Goal: Information Seeking & Learning: Understand process/instructions

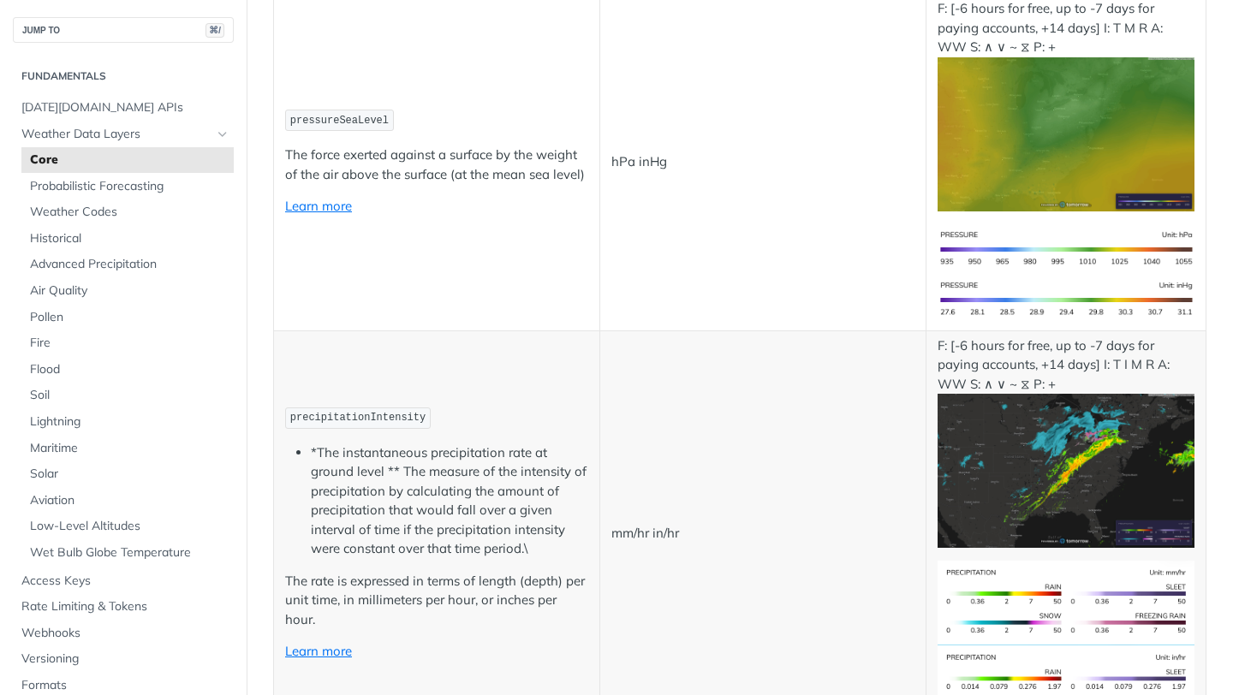
scroll to position [2570, 0]
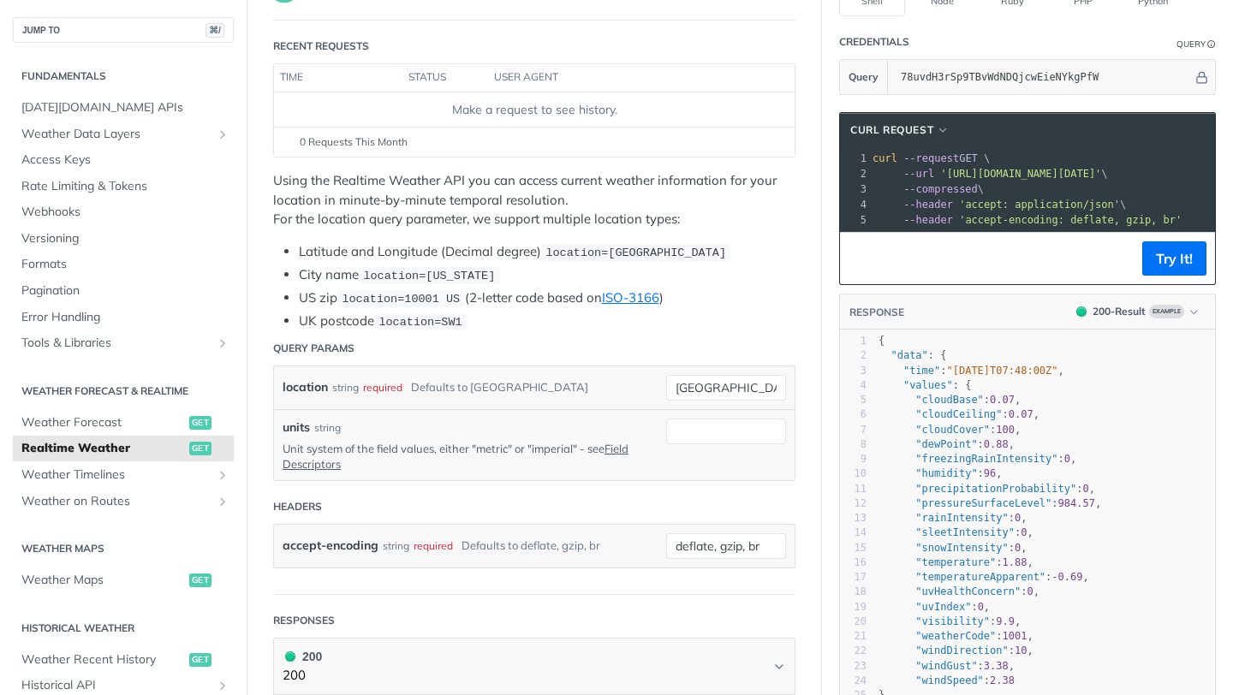
click at [873, 159] on span "curl" at bounding box center [885, 158] width 25 height 12
click at [942, 128] on span "button" at bounding box center [943, 130] width 13 height 12
click at [933, 129] on span "cURL Request" at bounding box center [891, 129] width 83 height 15
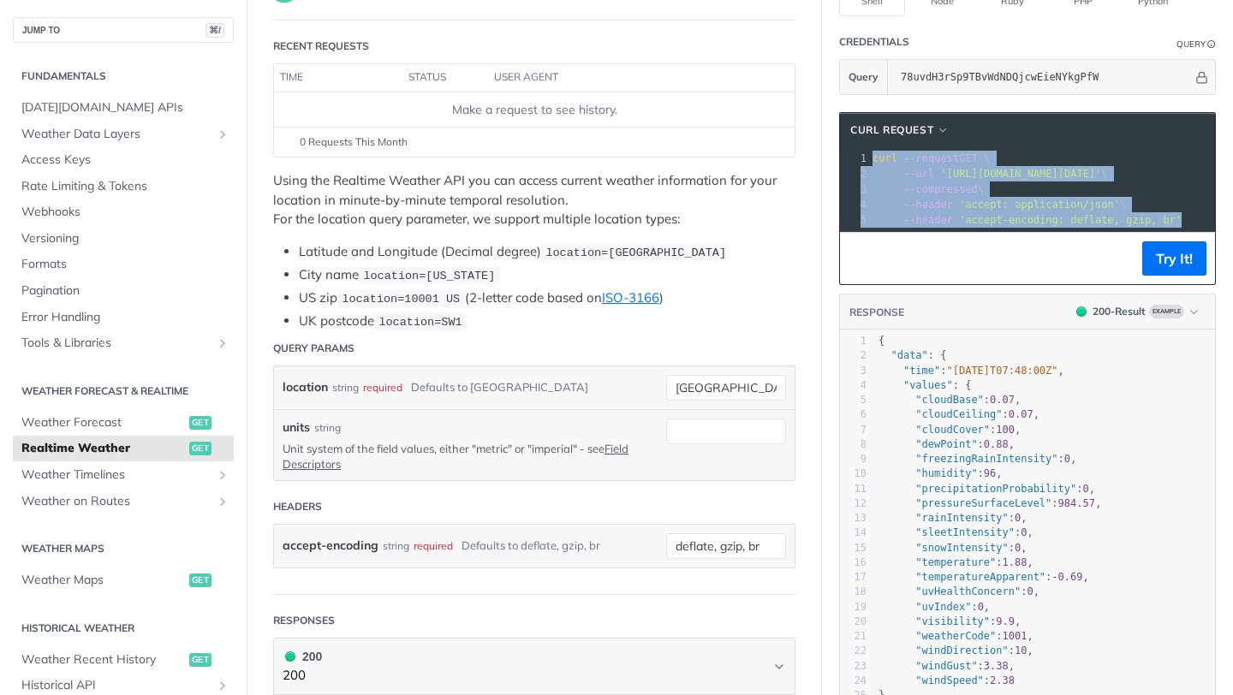
drag, startPoint x: 871, startPoint y: 163, endPoint x: 1191, endPoint y: 214, distance: 324.3
click at [1191, 214] on div "1 curl --request GET \ 2 --url '[URL][DOMAIN_NAME][DATE]' \ 3 --compressed \ 4 …" at bounding box center [1228, 189] width 718 height 77
copy div "curl --request GET \ 2 --url '[URL][DOMAIN_NAME][DATE]' \ 3 --compressed \ 4 --…"
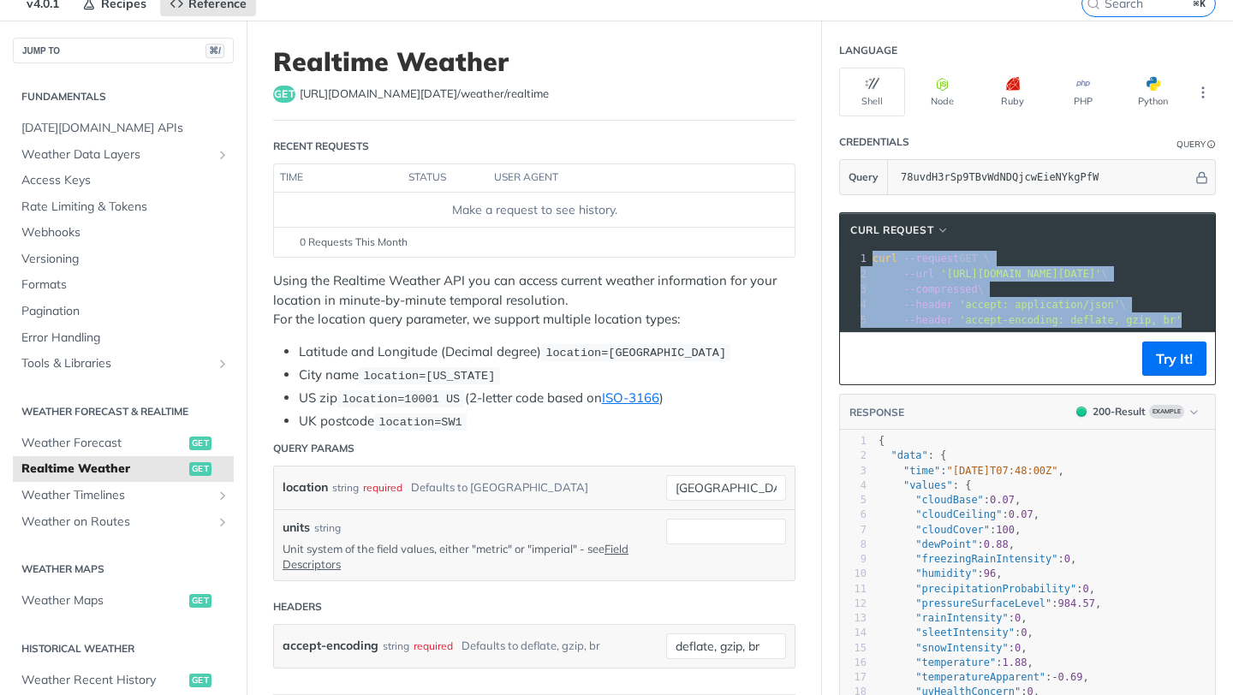
scroll to position [97, 0]
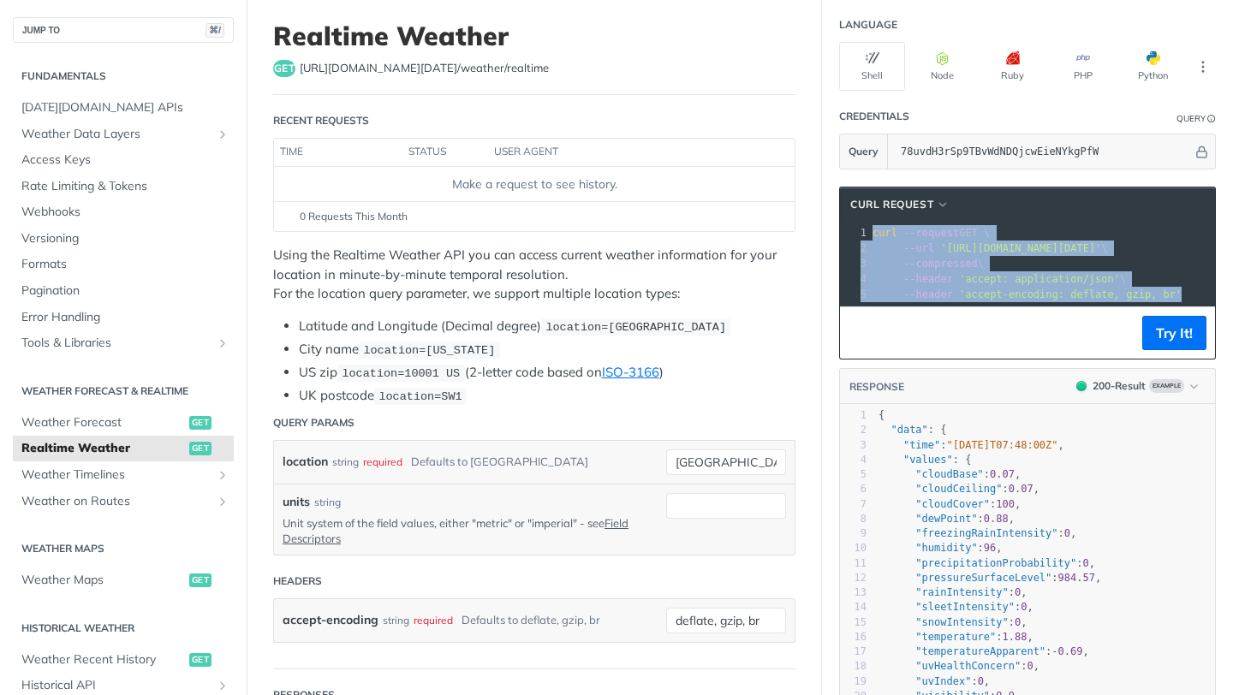
click at [831, 407] on section "cURL Request xxxxxxxxxx 1 curl --request GET \ 2 --url '[URL][DOMAIN_NAME][DATE…" at bounding box center [1027, 517] width 411 height 695
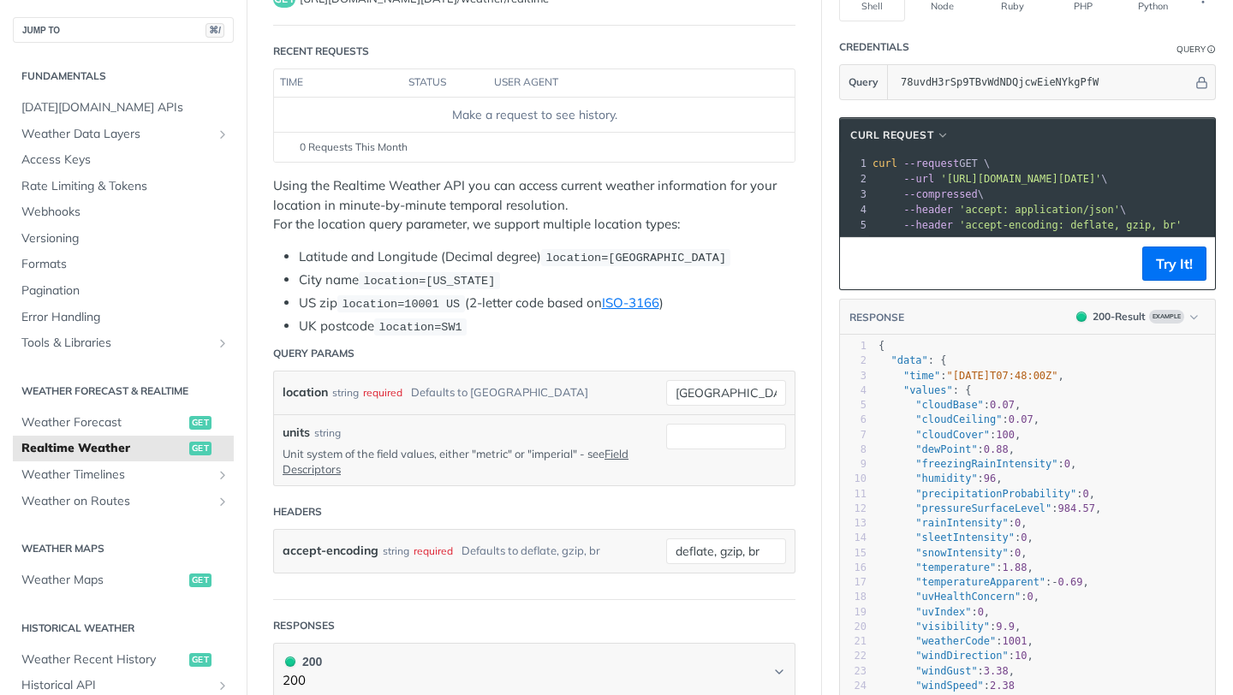
scroll to position [171, 0]
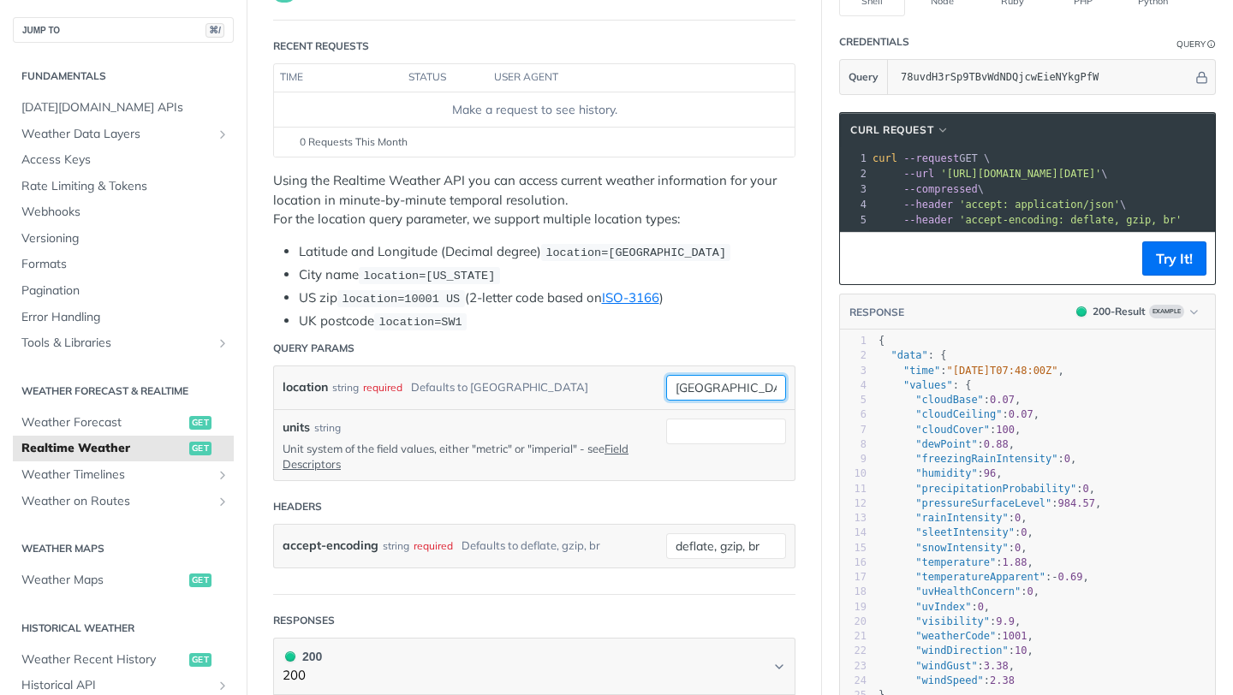
click at [713, 383] on input "[GEOGRAPHIC_DATA]" at bounding box center [726, 388] width 120 height 26
click at [610, 341] on header "Query Params" at bounding box center [534, 348] width 522 height 34
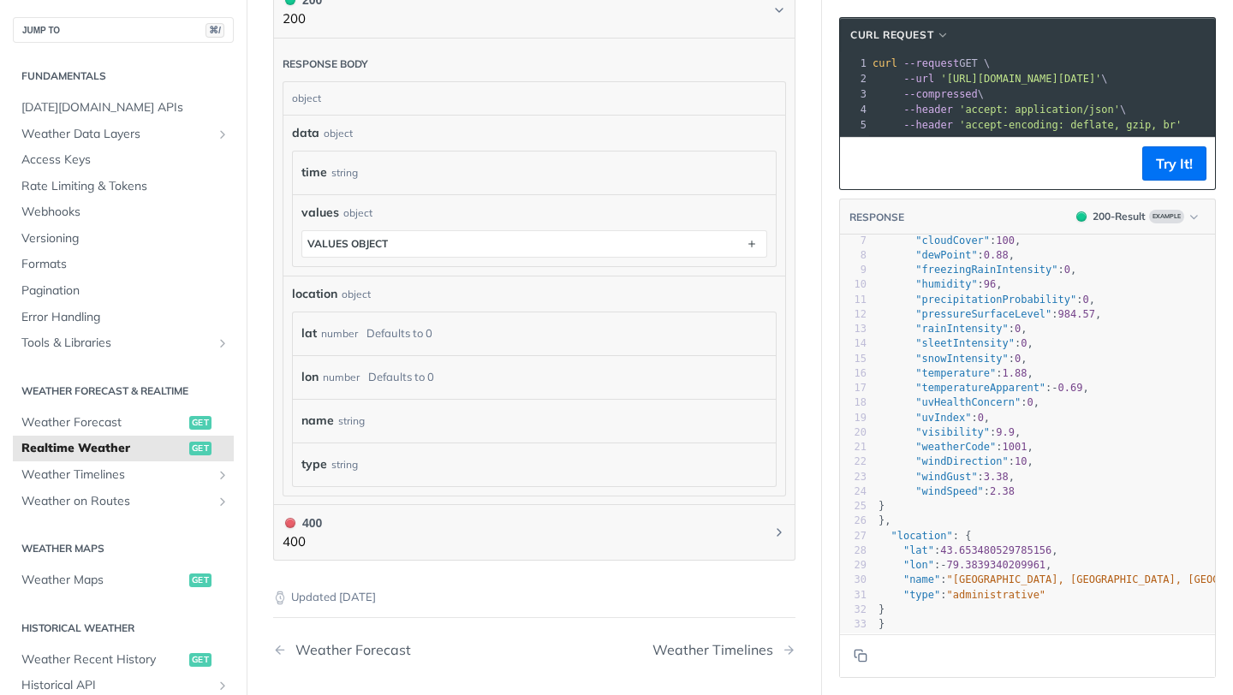
scroll to position [827, 0]
click at [433, 332] on div "lat number Defaults to 0" at bounding box center [525, 335] width 449 height 26
click at [339, 340] on div "number" at bounding box center [339, 334] width 37 height 25
click at [385, 389] on div "lon number Defaults to 0" at bounding box center [534, 378] width 483 height 44
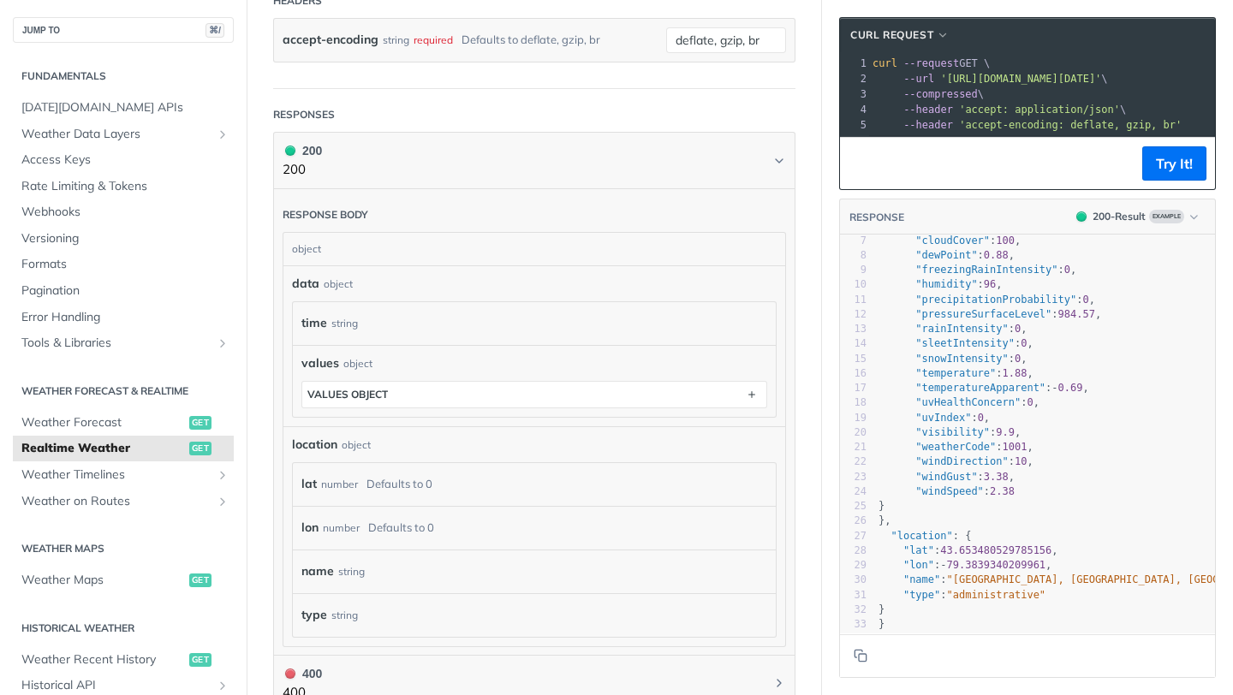
scroll to position [646, 0]
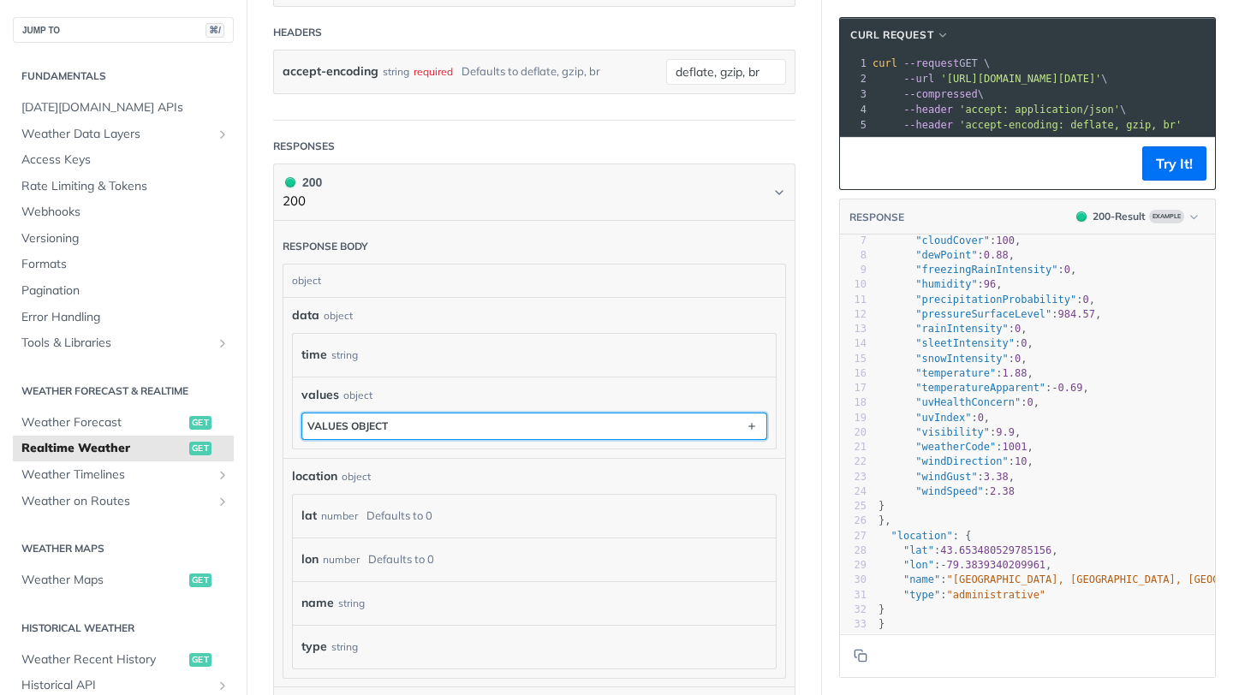
click at [386, 429] on button "values object" at bounding box center [534, 427] width 464 height 26
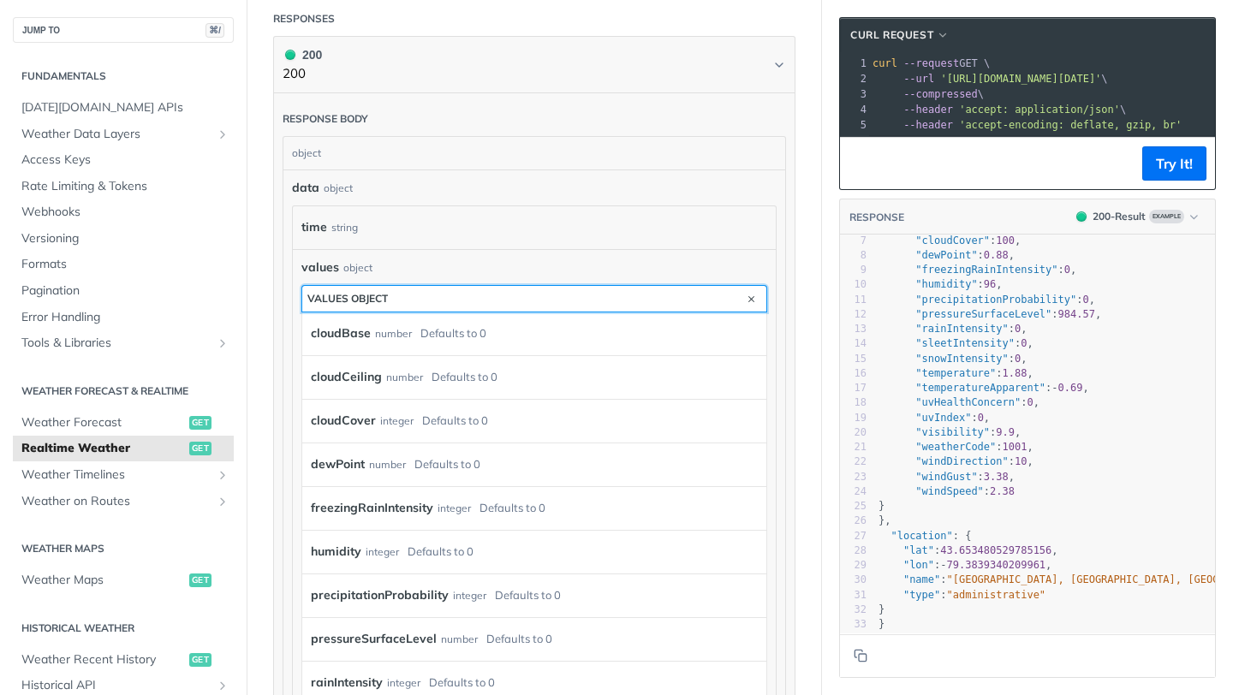
scroll to position [798, 0]
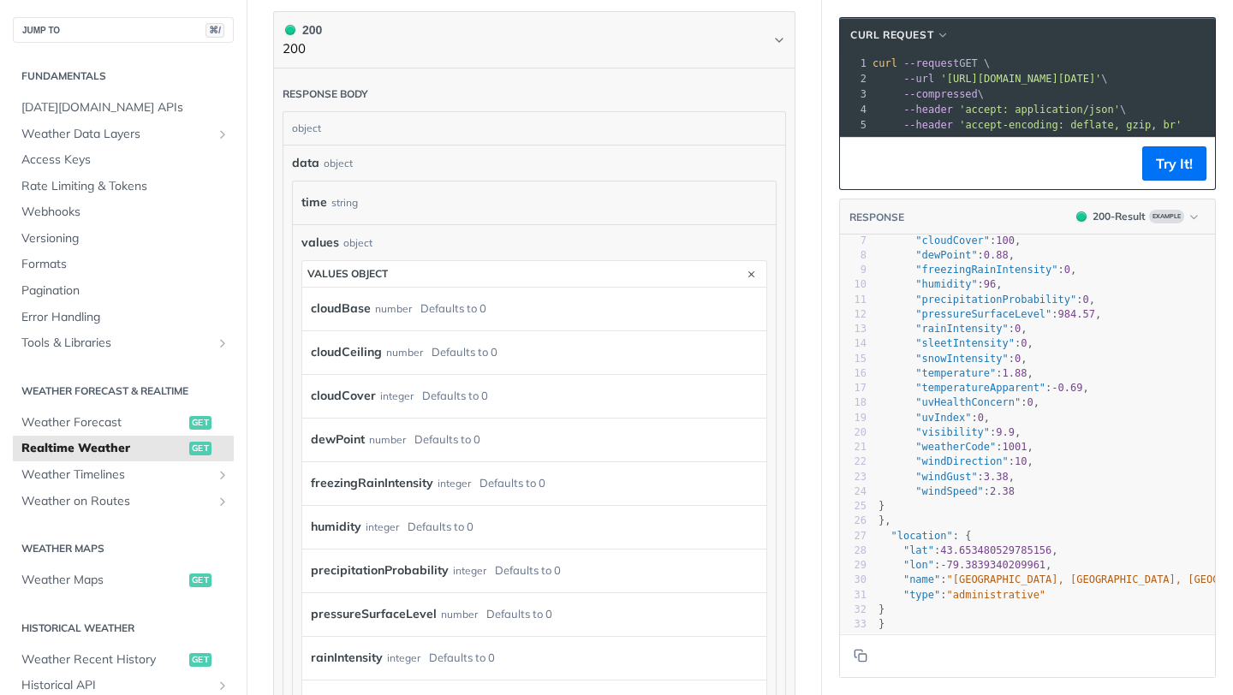
click at [397, 418] on div "dewPoint number Defaults to 0" at bounding box center [534, 440] width 464 height 44
click at [398, 401] on div "integer" at bounding box center [396, 396] width 33 height 25
click at [383, 270] on div "values object" at bounding box center [347, 273] width 80 height 13
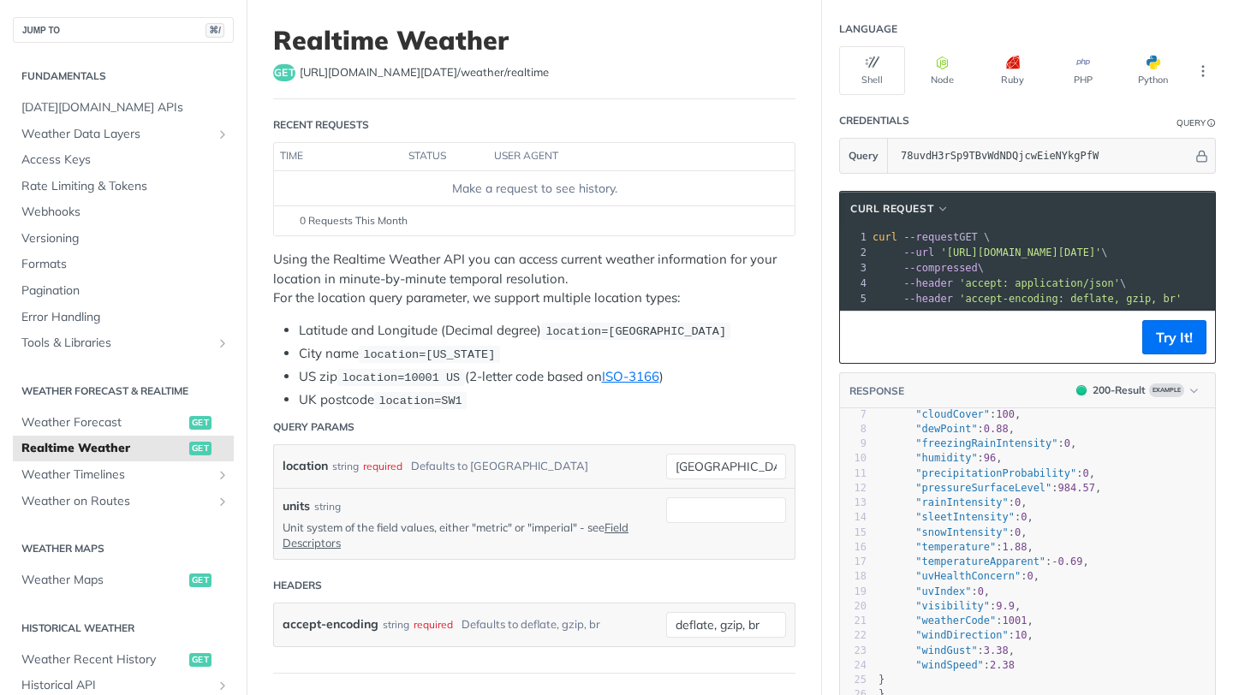
scroll to position [91, 0]
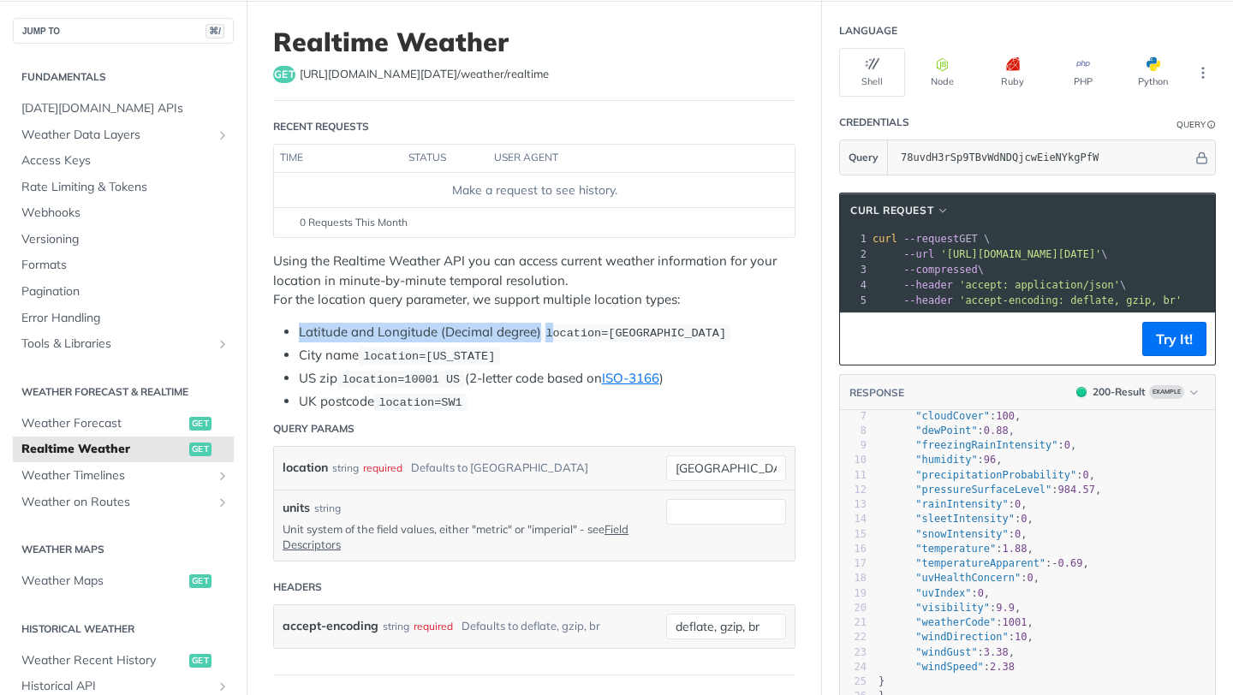
drag, startPoint x: 552, startPoint y: 331, endPoint x: 730, endPoint y: 321, distance: 177.5
click at [730, 323] on li "Latitude and Longitude (Decimal degree) location=[GEOGRAPHIC_DATA]" at bounding box center [547, 333] width 497 height 20
click at [730, 325] on code "location=[GEOGRAPHIC_DATA]" at bounding box center [635, 333] width 189 height 17
drag, startPoint x: 729, startPoint y: 328, endPoint x: 551, endPoint y: 324, distance: 177.3
click at [551, 325] on code "location=[GEOGRAPHIC_DATA]" at bounding box center [635, 333] width 189 height 17
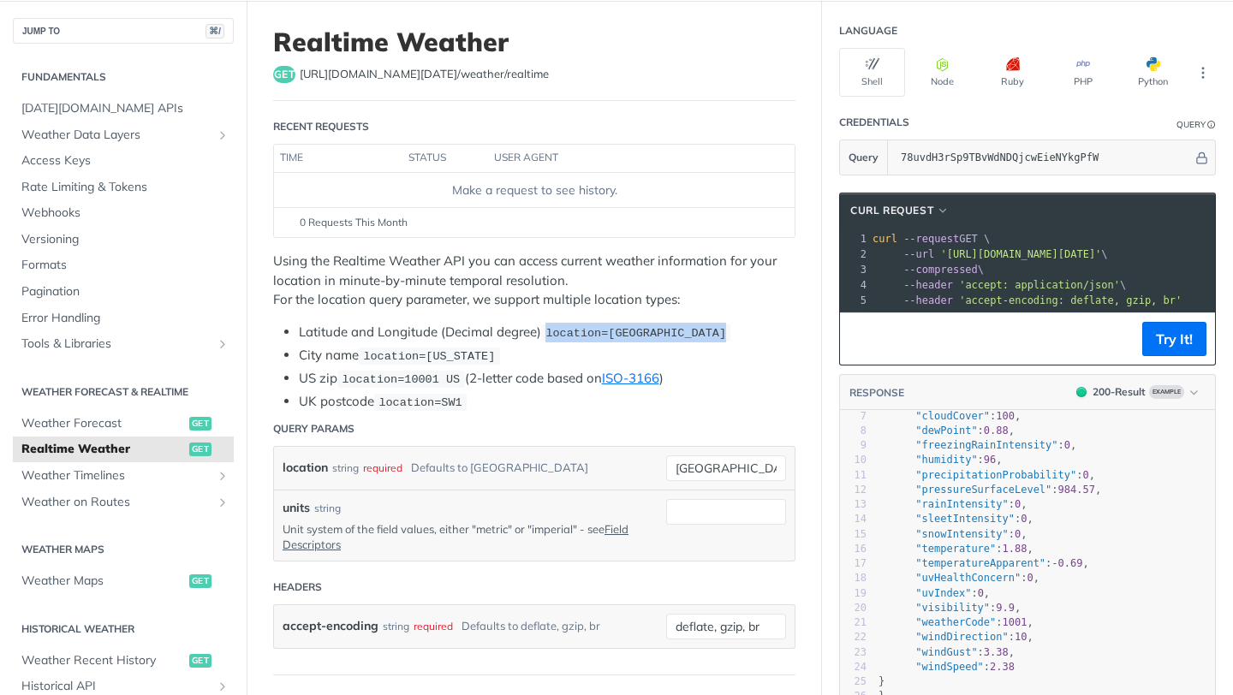
copy span "location=[GEOGRAPHIC_DATA]"
click at [670, 336] on span "location=[GEOGRAPHIC_DATA]" at bounding box center [635, 333] width 181 height 13
drag, startPoint x: 613, startPoint y: 331, endPoint x: 729, endPoint y: 337, distance: 115.7
click at [726, 337] on span "location=[GEOGRAPHIC_DATA]" at bounding box center [635, 333] width 181 height 13
copy span "42.3478, -71.0466"
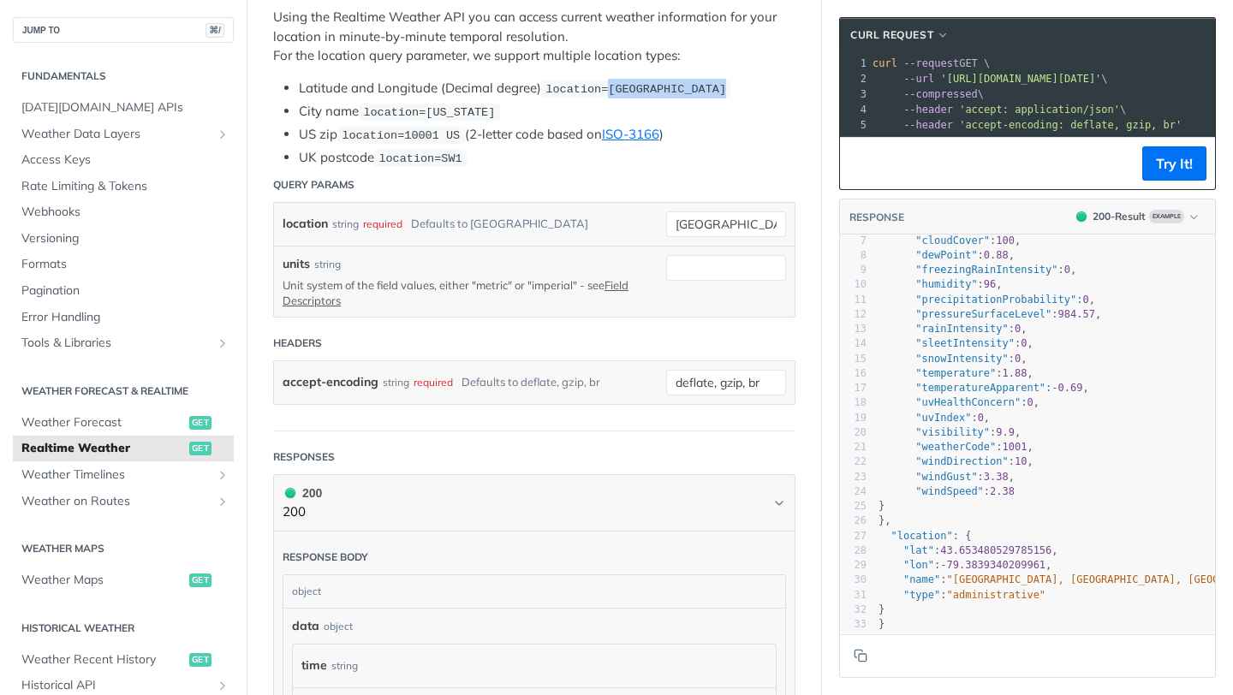
scroll to position [337, 0]
click at [158, 428] on span "Weather Forecast" at bounding box center [103, 422] width 164 height 17
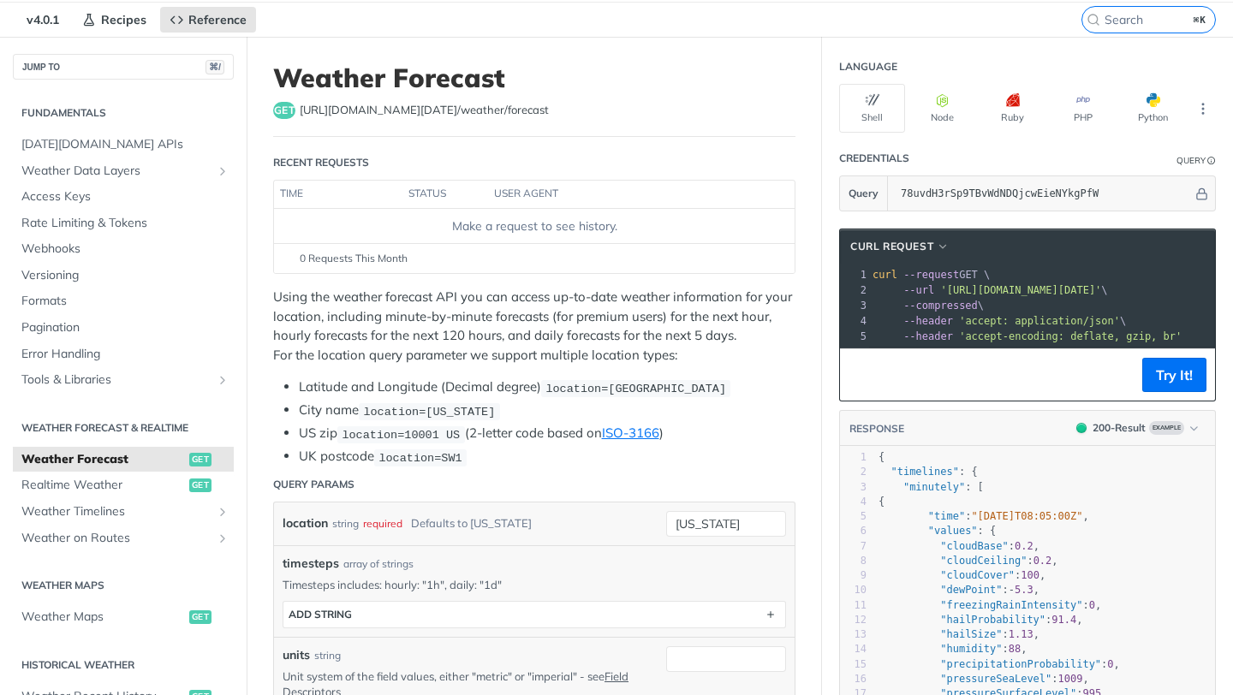
scroll to position [58, 0]
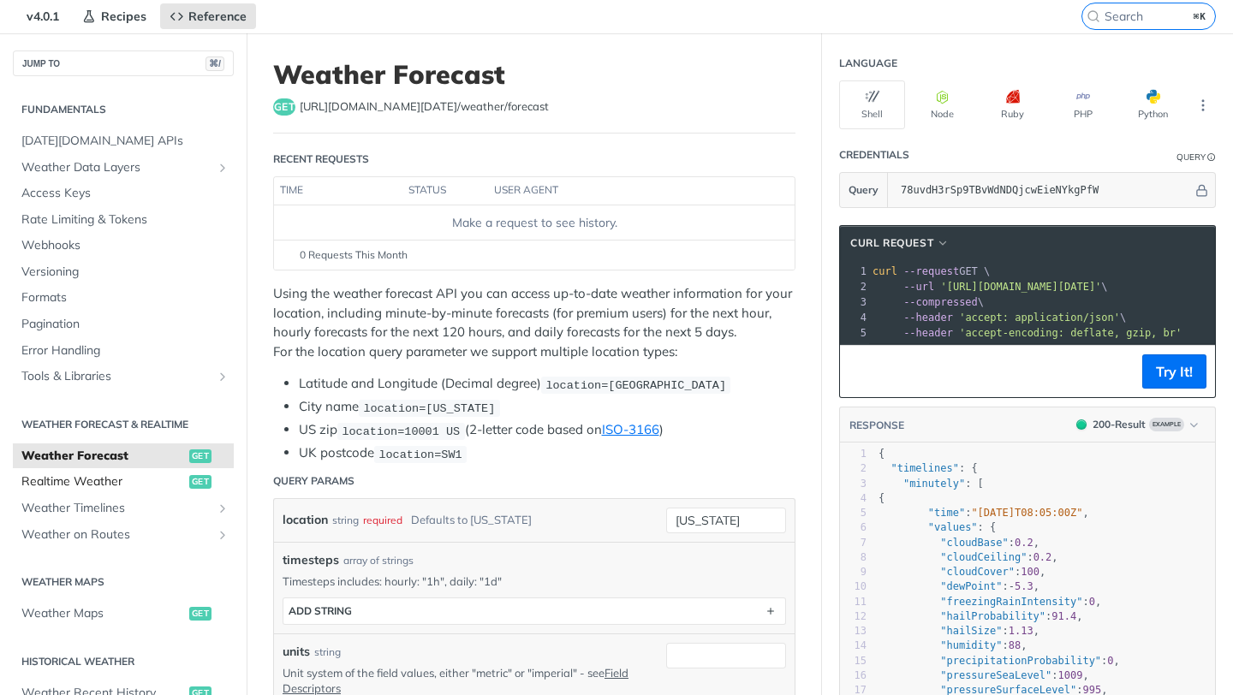
click at [137, 474] on span "Realtime Weather" at bounding box center [103, 482] width 164 height 17
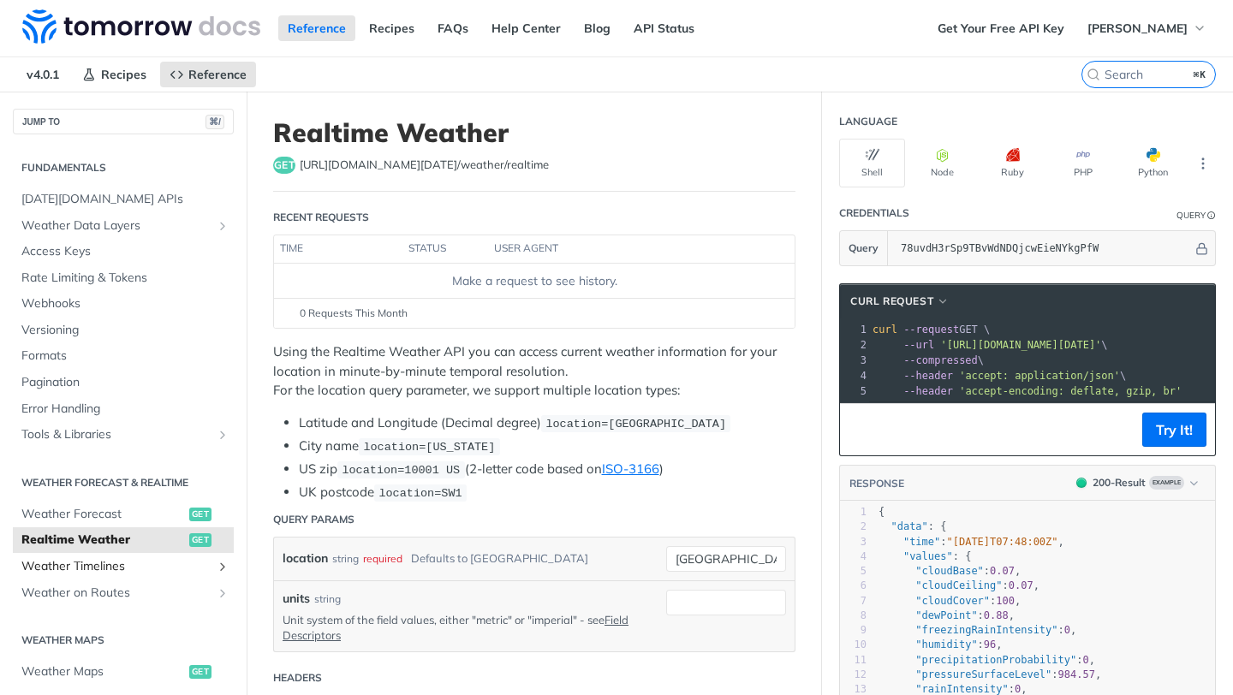
click at [161, 566] on span "Weather Timelines" at bounding box center [116, 566] width 190 height 17
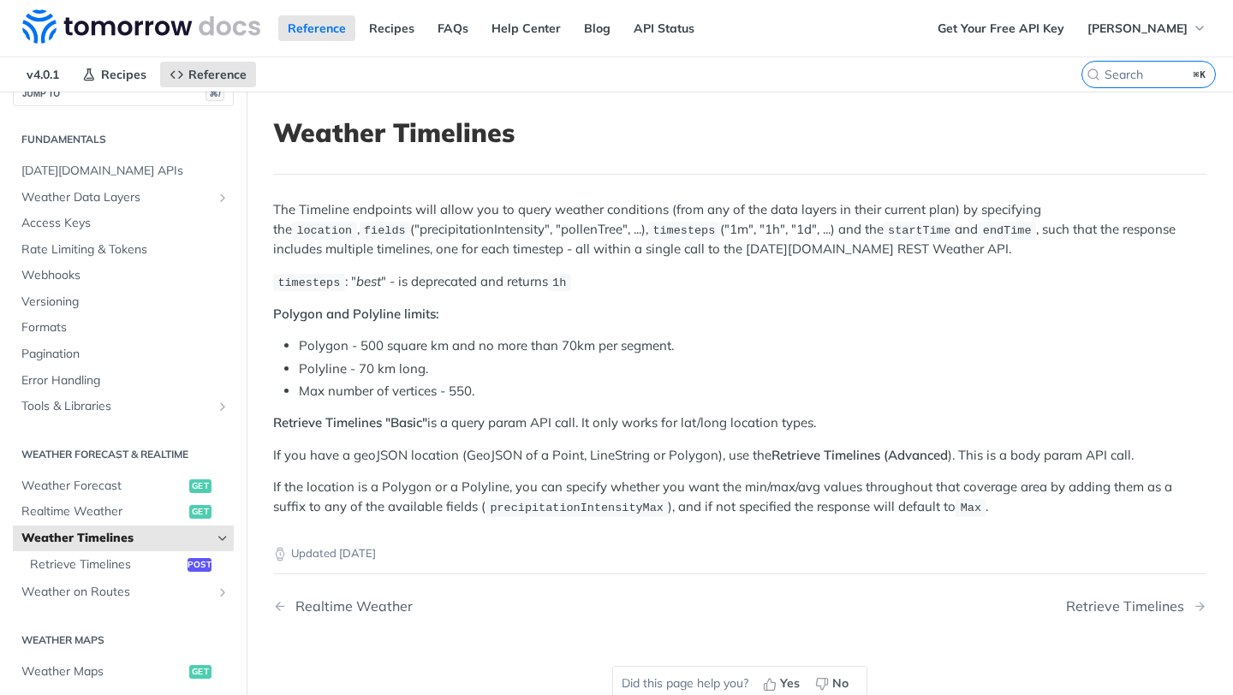
scroll to position [64, 0]
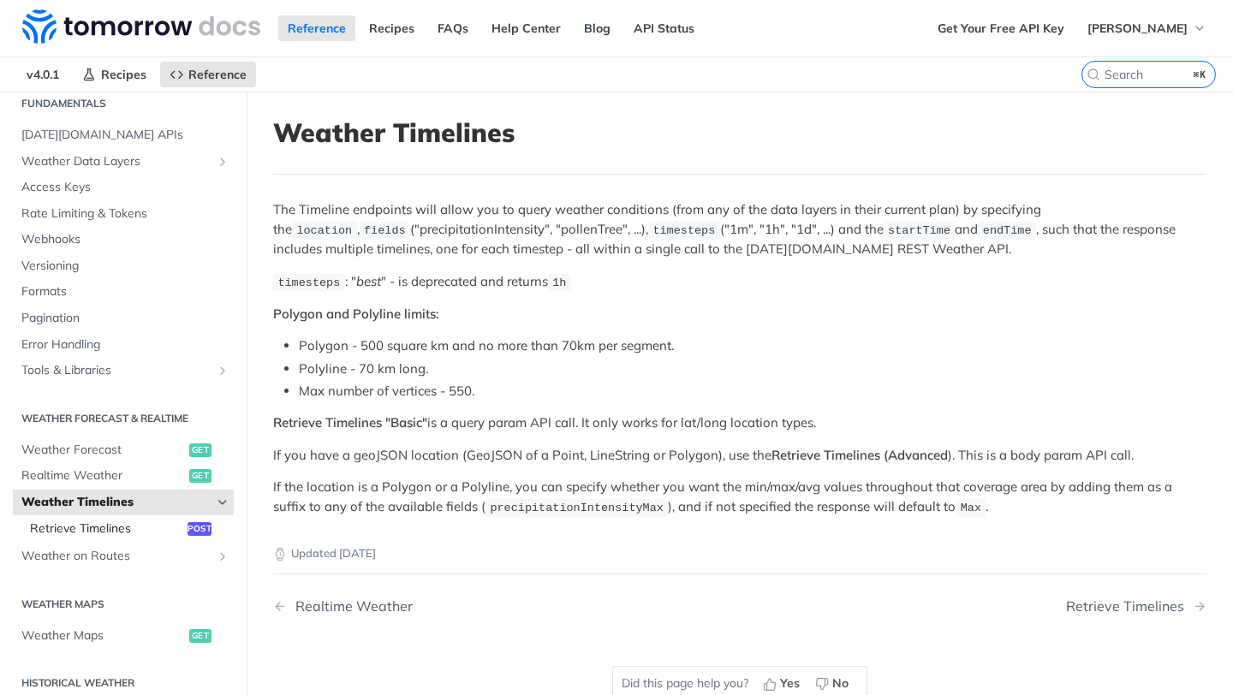
click at [135, 533] on span "Retrieve Timelines" at bounding box center [106, 529] width 153 height 17
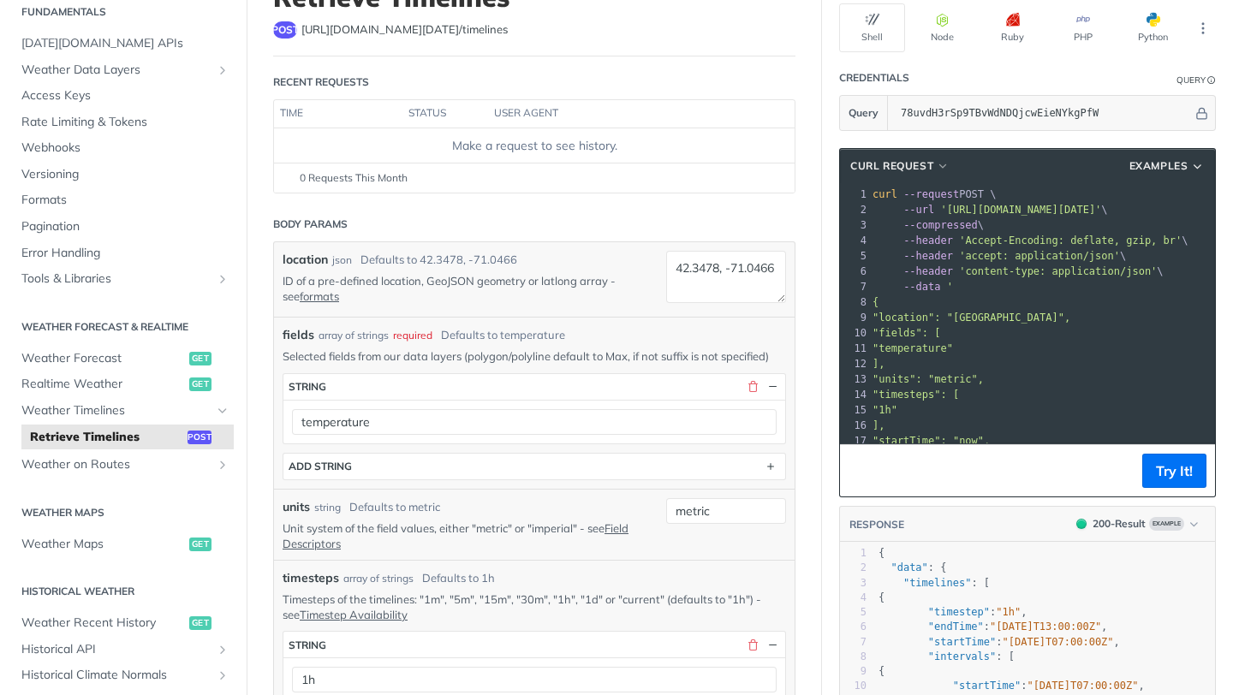
scroll to position [0, 3]
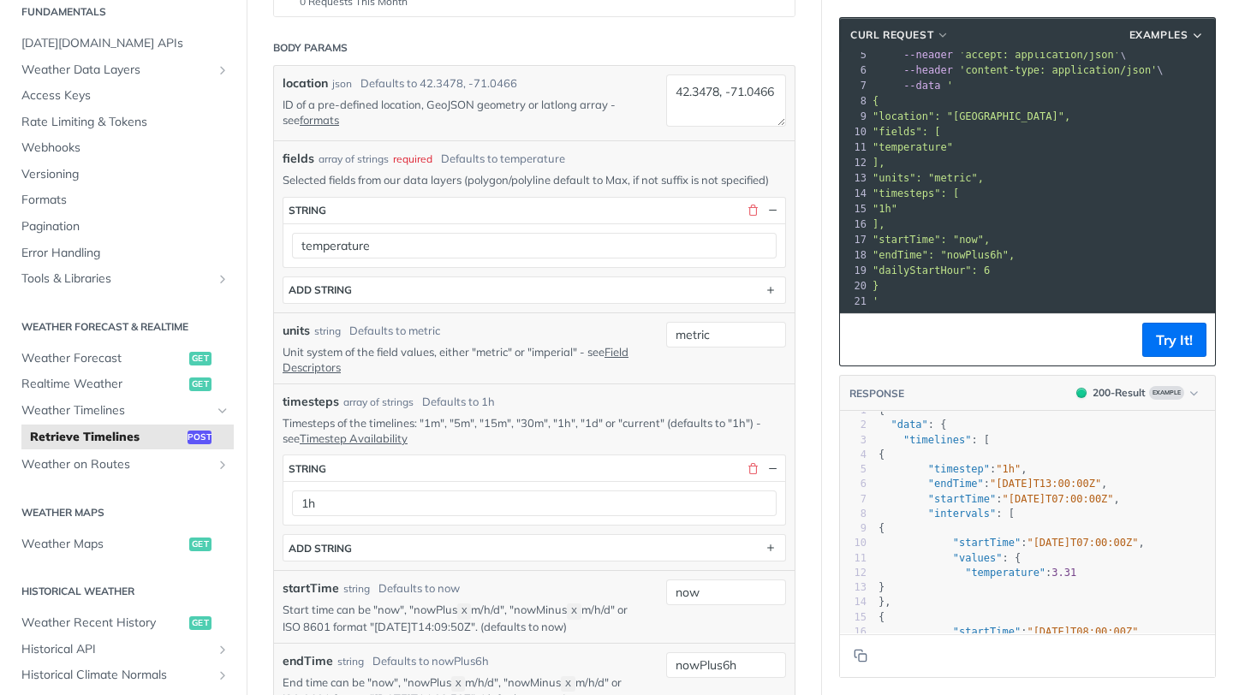
click at [959, 189] on span ""timesteps": [" at bounding box center [916, 194] width 86 height 12
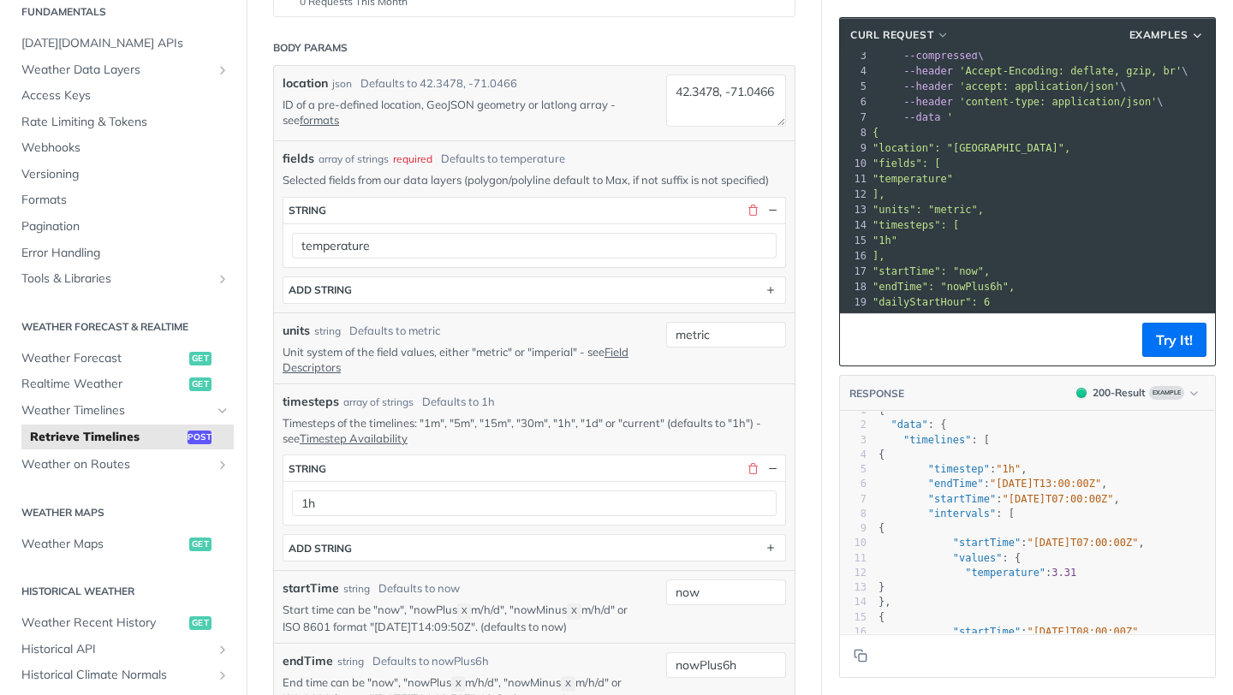
click at [944, 235] on pre ""1h"" at bounding box center [1153, 240] width 569 height 15
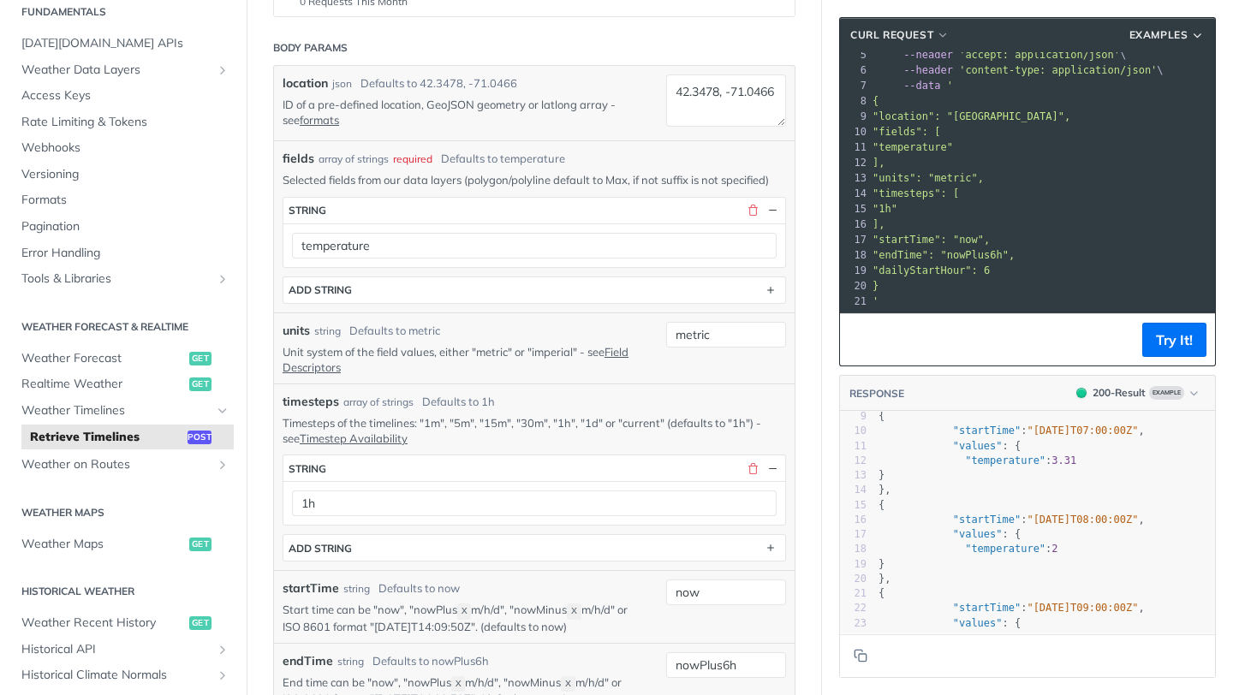
scroll to position [125, 0]
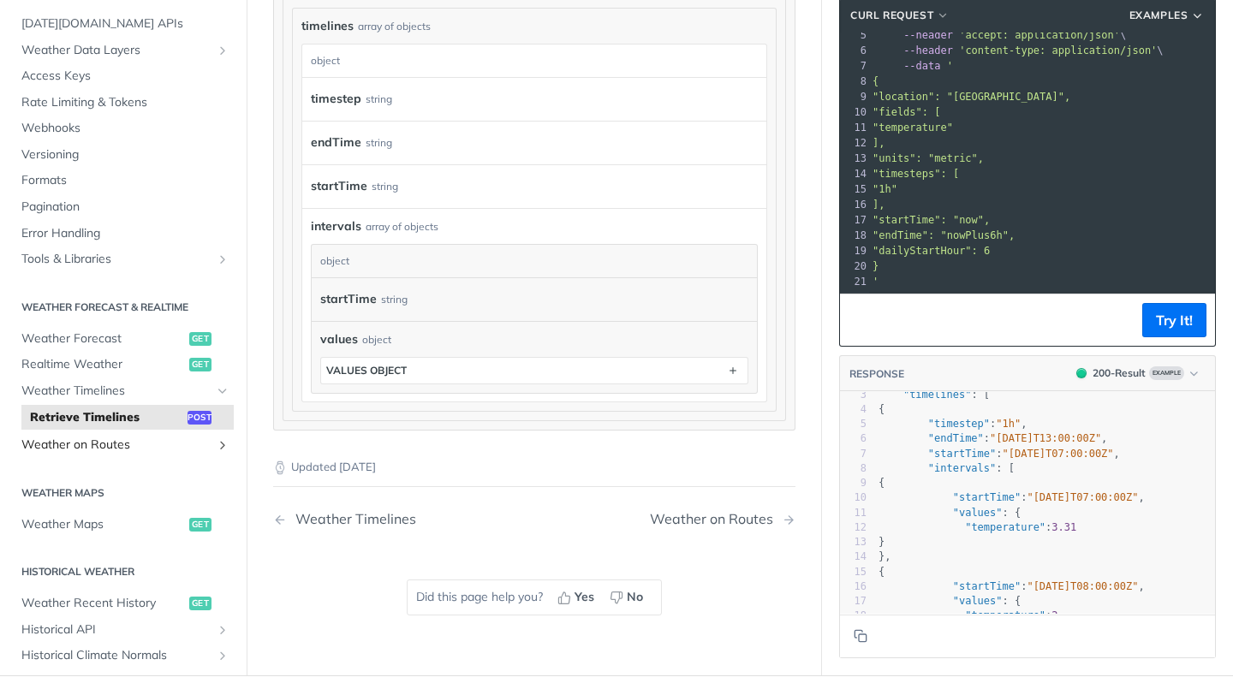
click at [191, 437] on span "Weather on Routes" at bounding box center [116, 445] width 190 height 17
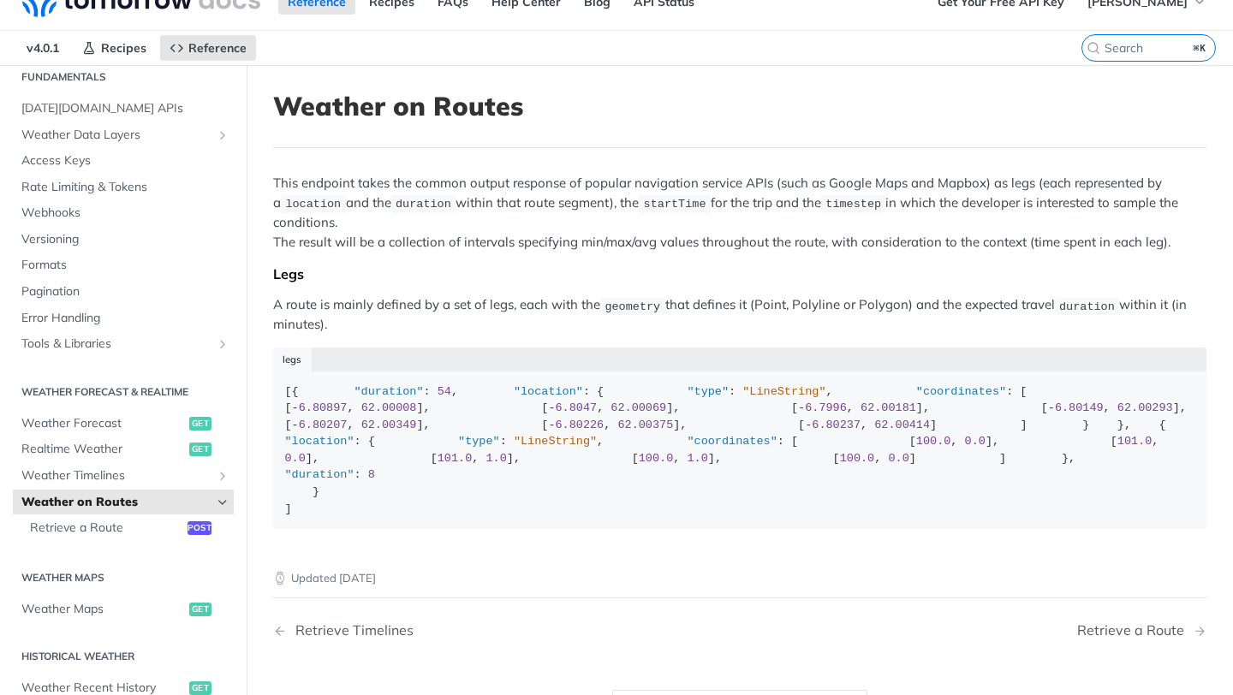
scroll to position [50, 0]
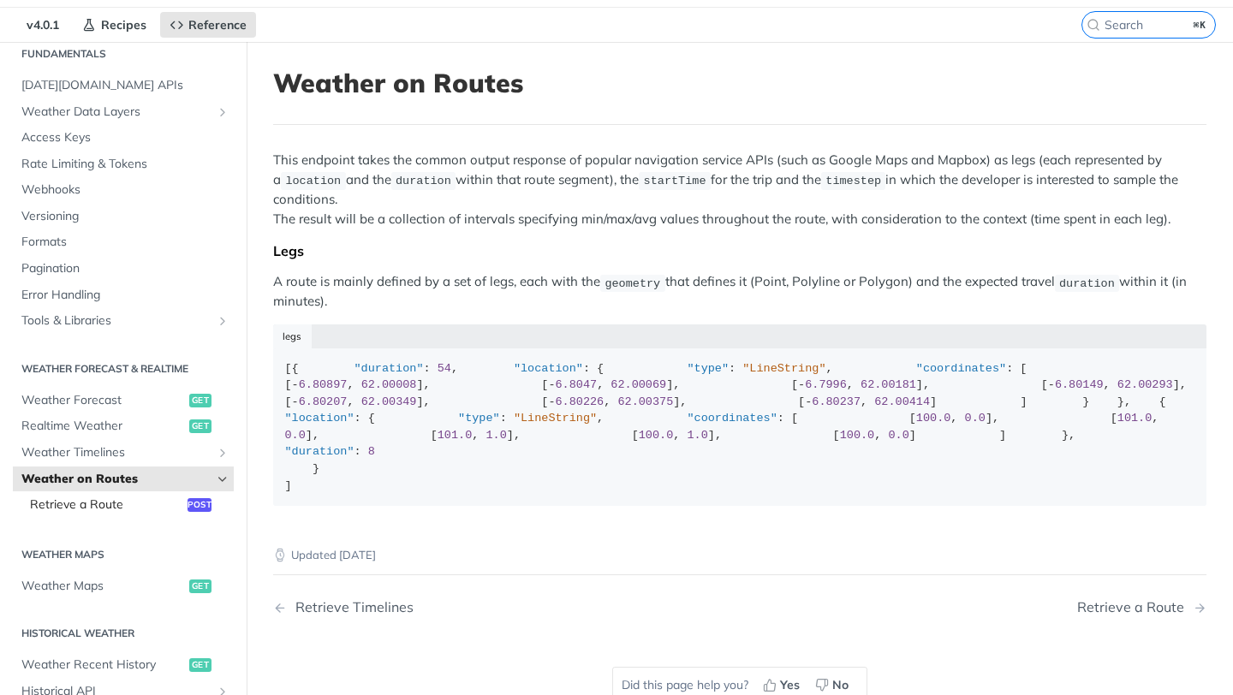
click at [143, 498] on span "Retrieve a Route" at bounding box center [106, 505] width 153 height 17
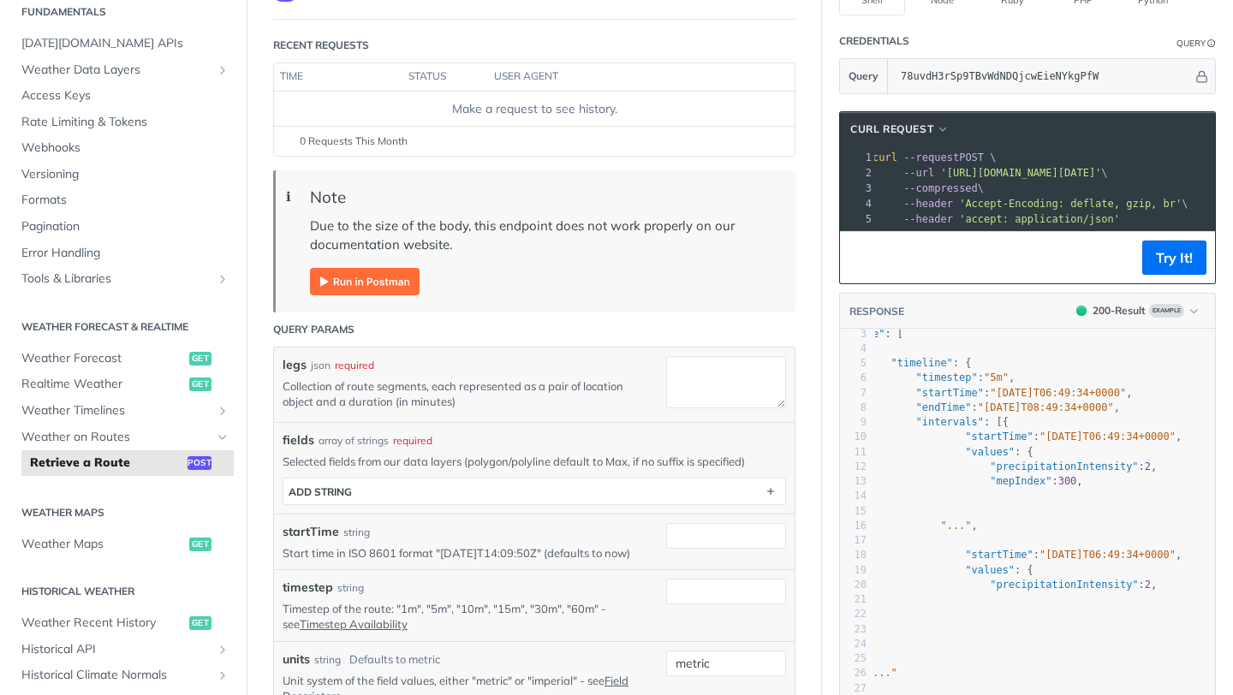
scroll to position [0, 5]
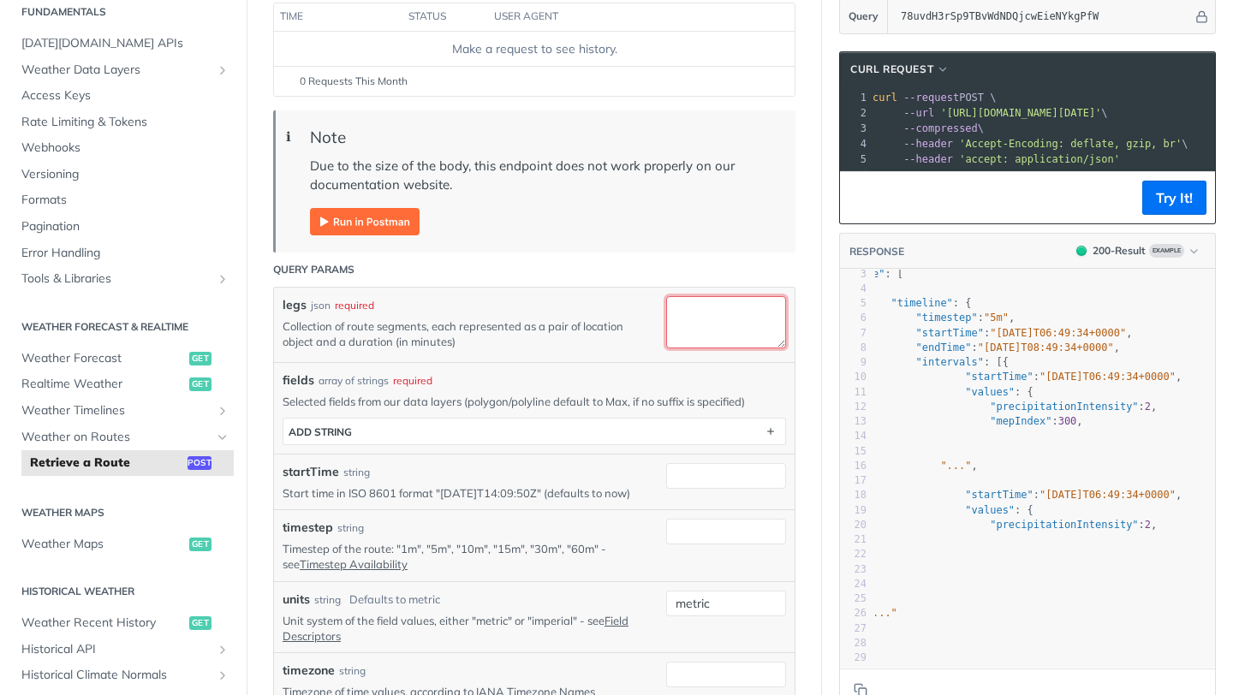
click at [742, 331] on textarea "legs" at bounding box center [726, 322] width 120 height 52
